Goal: Obtain resource: Download file/media

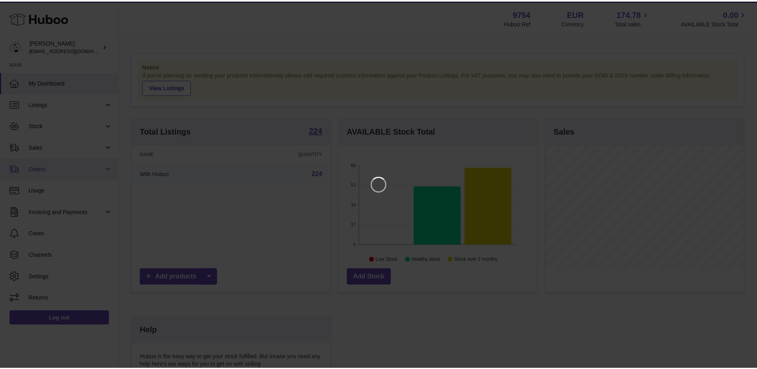
scroll to position [125, 200]
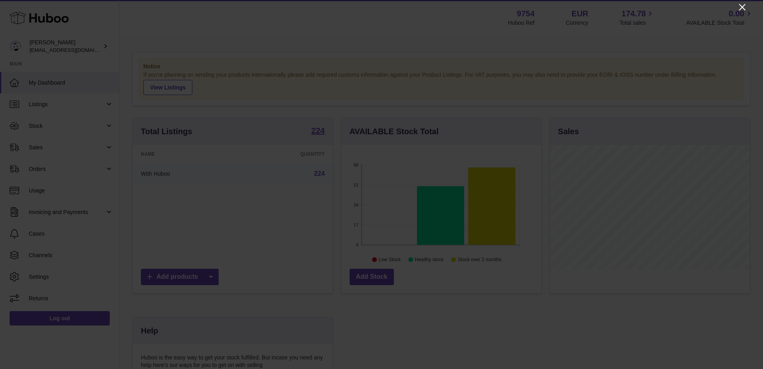
click at [741, 7] on icon "Close" at bounding box center [743, 7] width 10 height 10
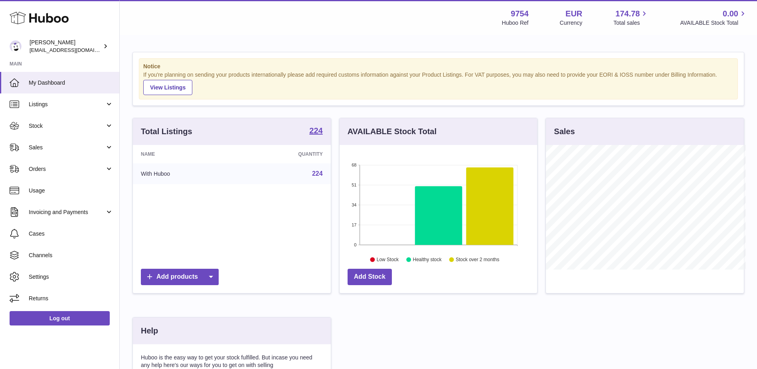
scroll to position [399160, 399086]
click at [65, 169] on span "Orders" at bounding box center [67, 169] width 76 height 8
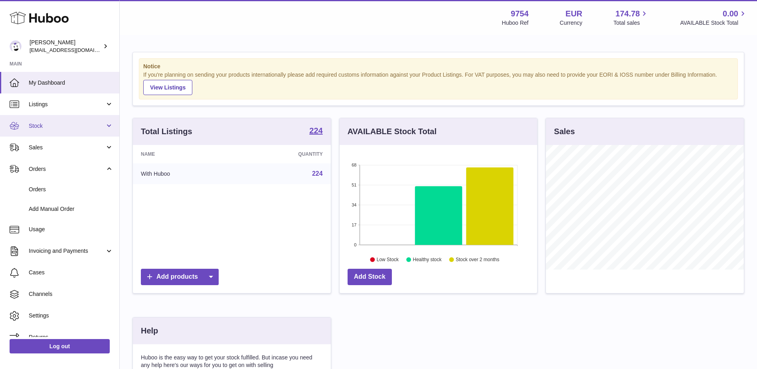
click at [44, 123] on span "Stock" at bounding box center [67, 126] width 76 height 8
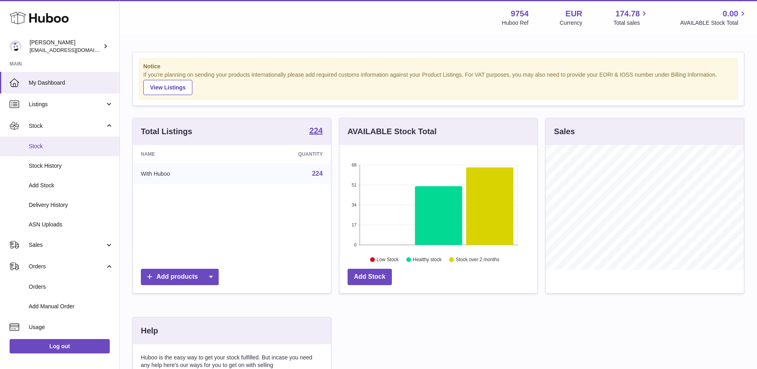
click at [45, 145] on span "Stock" at bounding box center [71, 147] width 85 height 8
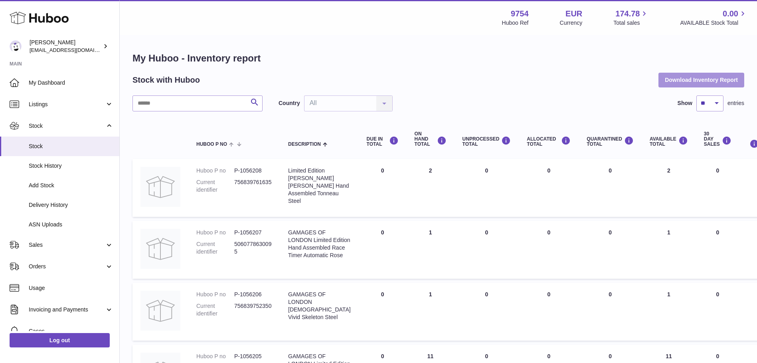
click at [704, 85] on button "Download Inventory Report" at bounding box center [702, 80] width 86 height 14
